Goal: Transaction & Acquisition: Book appointment/travel/reservation

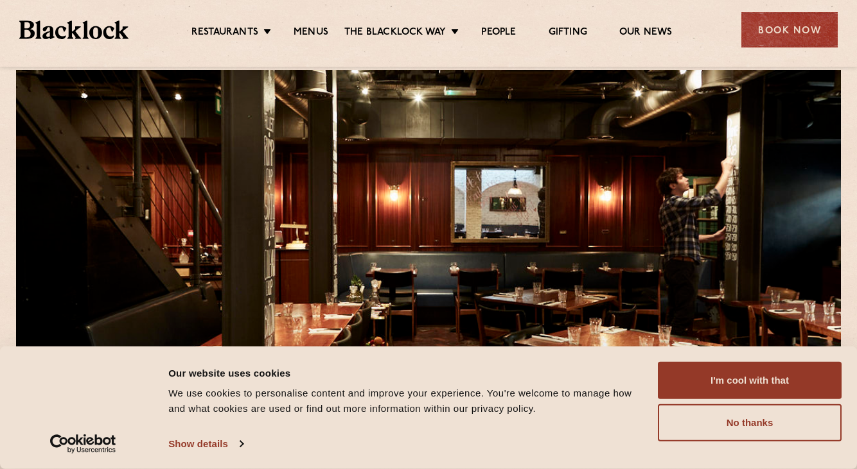
scroll to position [62, 0]
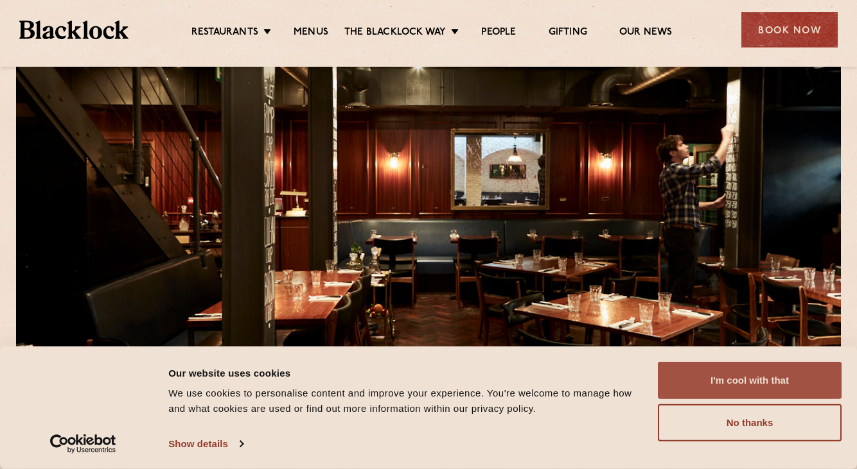
click at [737, 377] on button "I'm cool with that" at bounding box center [750, 380] width 184 height 37
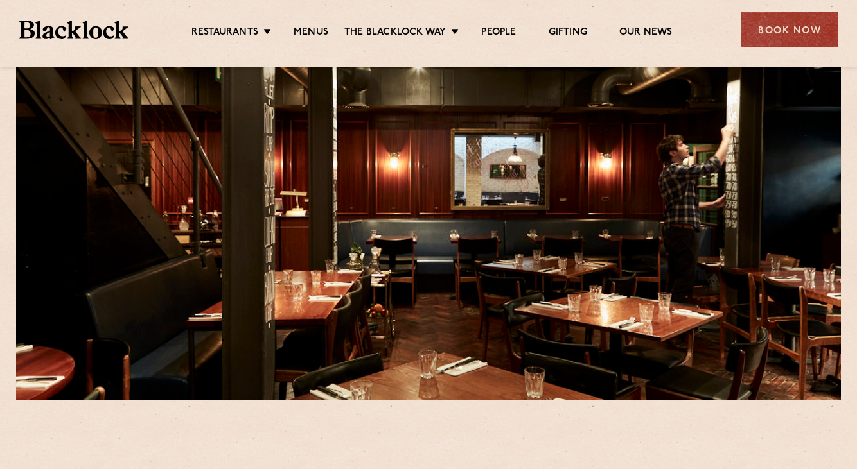
scroll to position [97, 0]
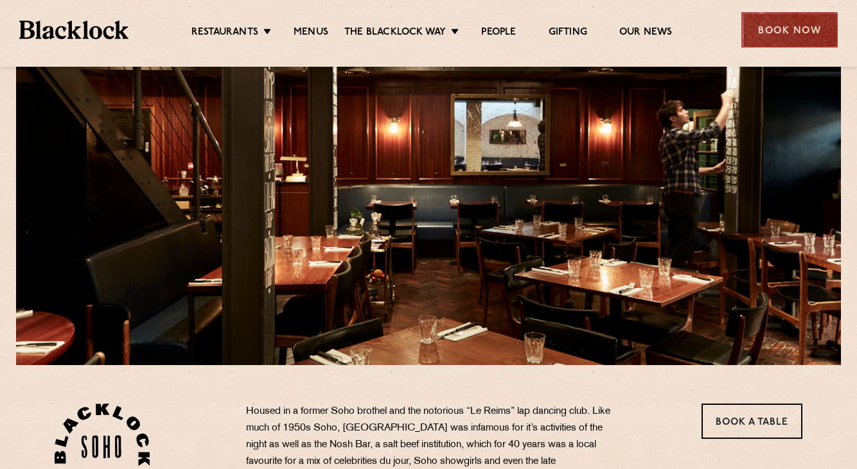
click at [775, 26] on div "Book Now" at bounding box center [789, 29] width 96 height 35
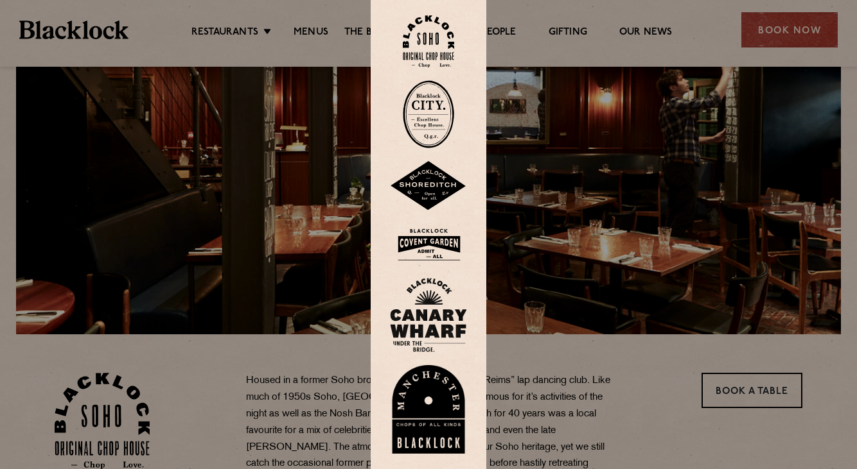
scroll to position [130, 0]
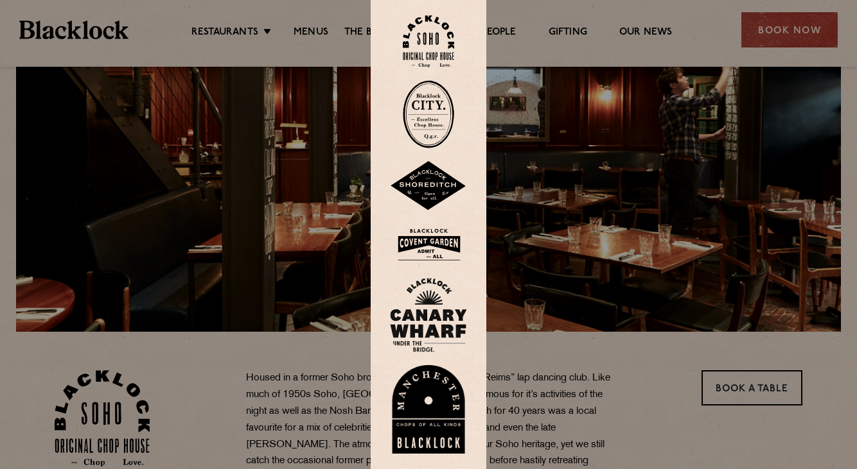
click at [423, 47] on img at bounding box center [428, 41] width 51 height 52
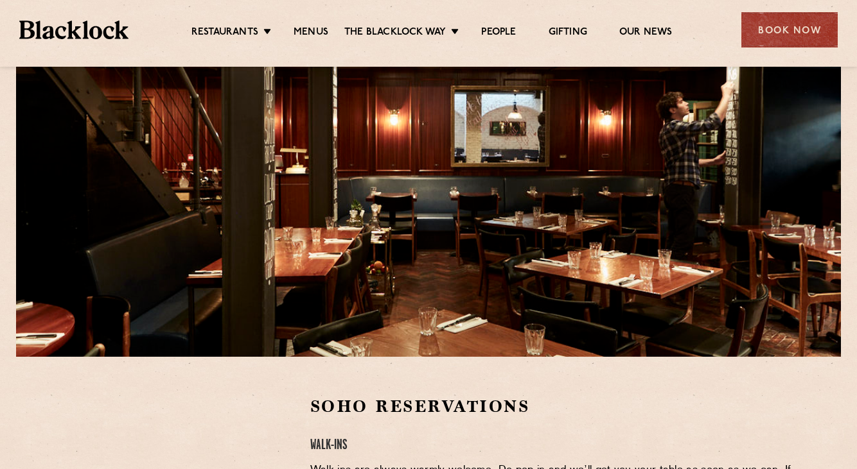
scroll to position [105, 0]
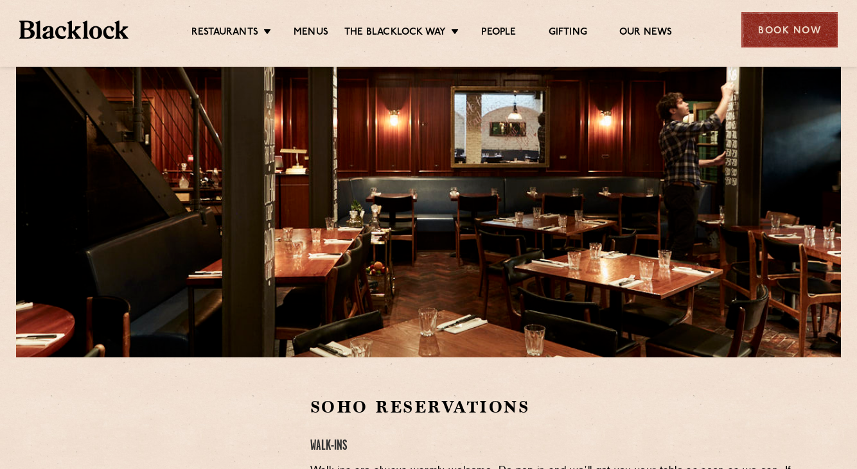
click at [804, 33] on div "Book Now" at bounding box center [789, 29] width 96 height 35
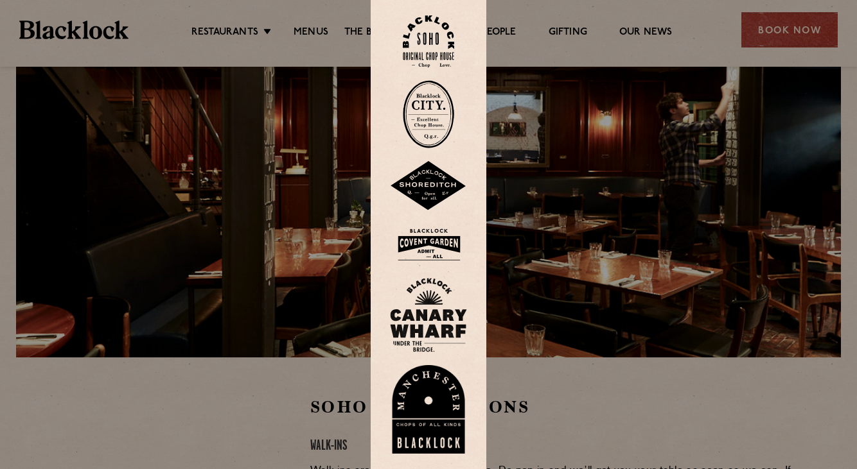
click at [431, 46] on img at bounding box center [428, 41] width 51 height 52
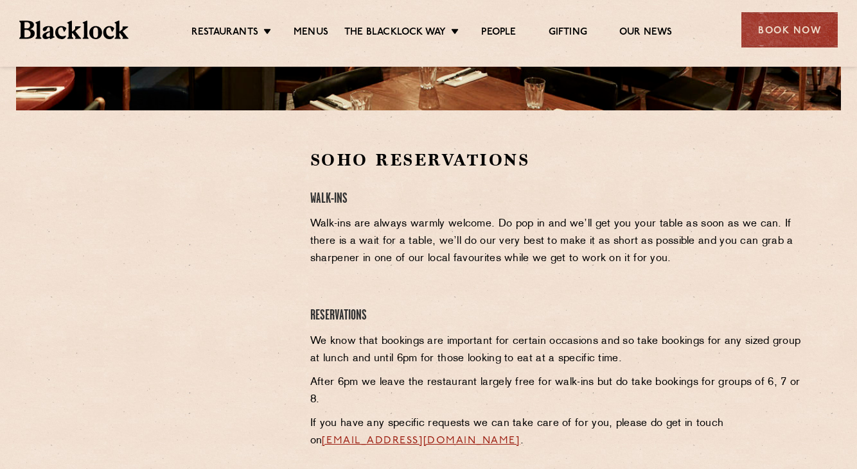
scroll to position [404, 0]
